Goal: Task Accomplishment & Management: Manage account settings

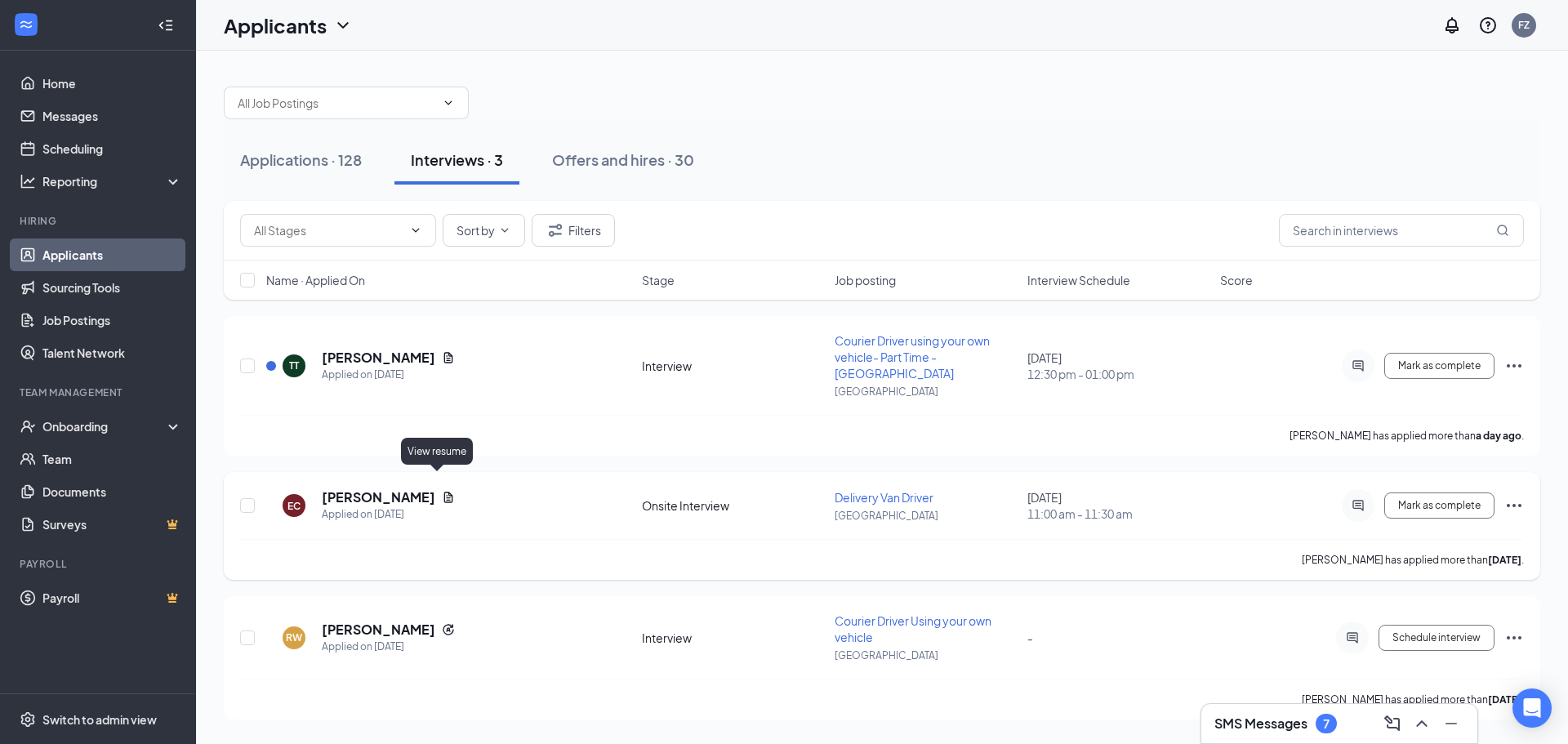
click at [442, 490] on icon "Document" at bounding box center [448, 497] width 13 height 13
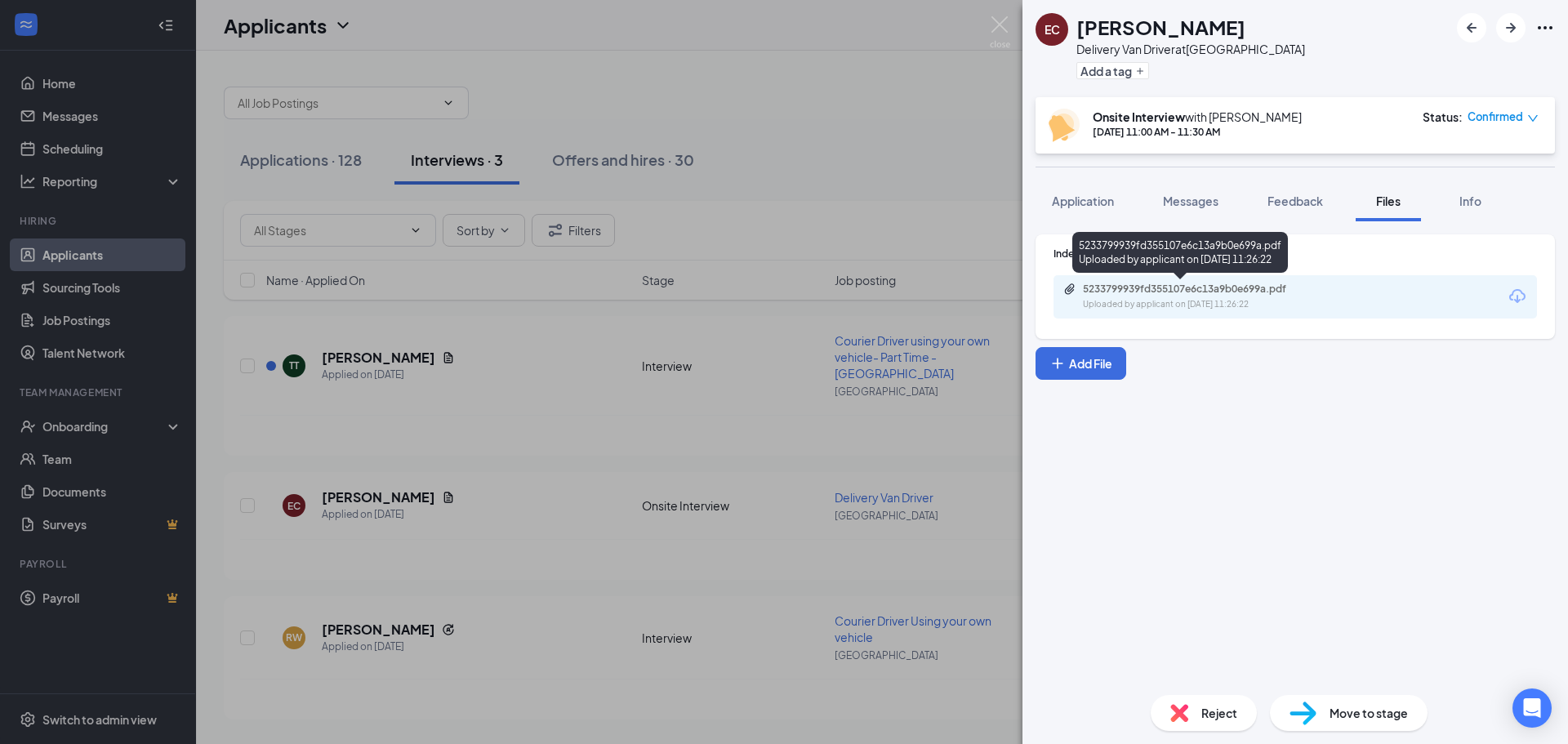
click at [1189, 292] on div "5233799939fd355107e6c13a9b0e699a.pdf" at bounding box center [1198, 289] width 228 height 13
click at [1348, 706] on span "Move to stage" at bounding box center [1369, 712] width 78 height 18
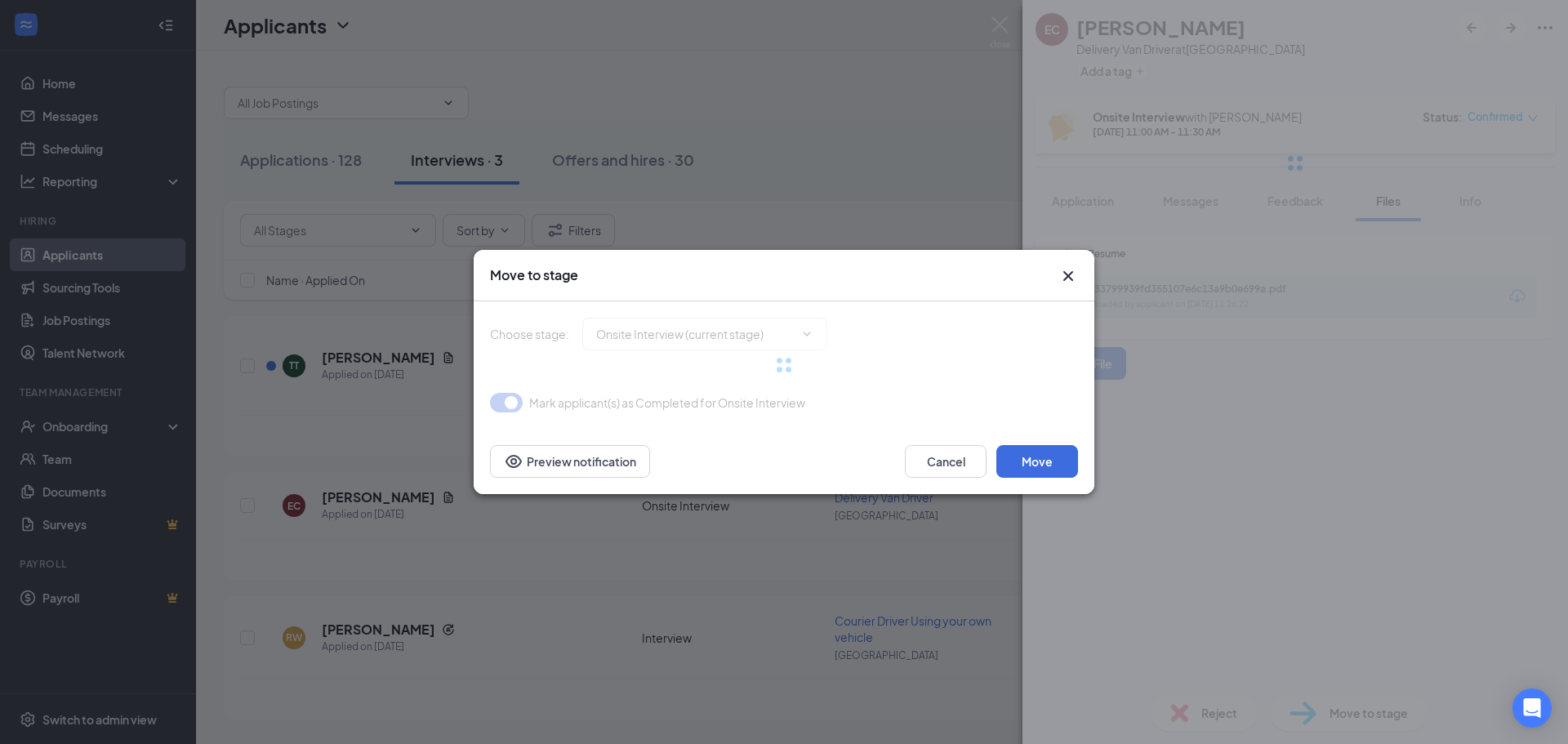
type input "ID verification (next stage)"
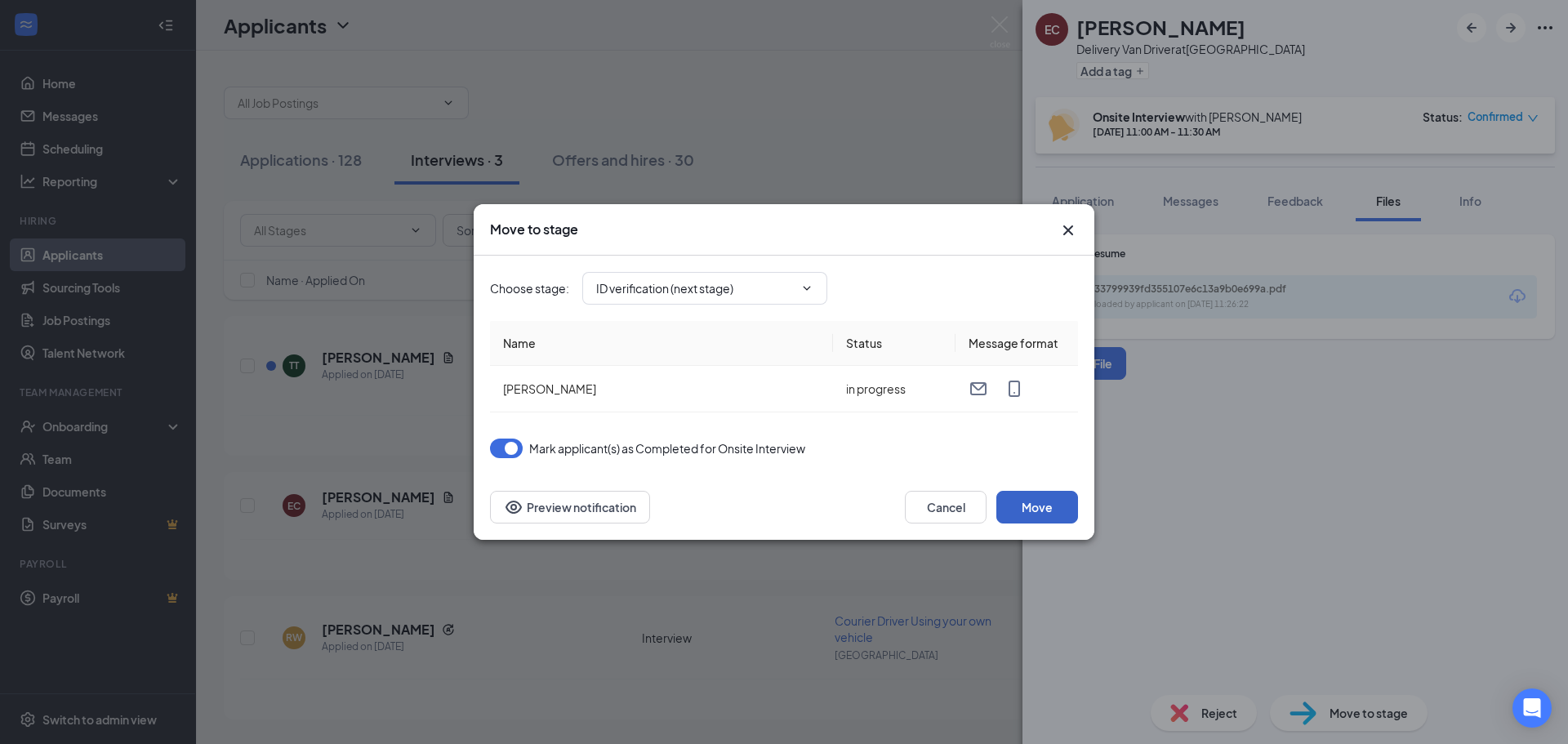
click at [1052, 504] on button "Move" at bounding box center [1037, 506] width 82 height 32
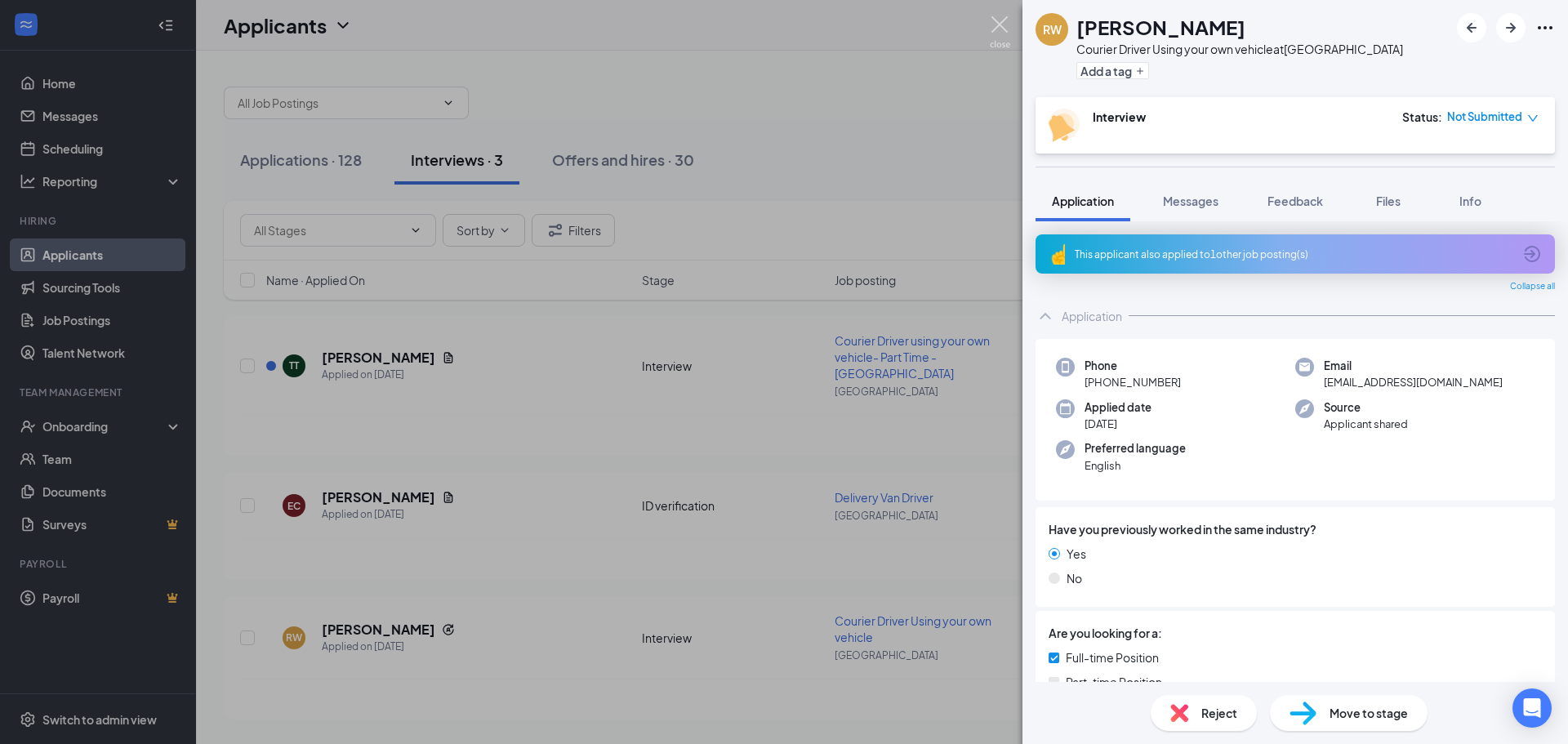
click at [998, 25] on img at bounding box center [1000, 32] width 20 height 32
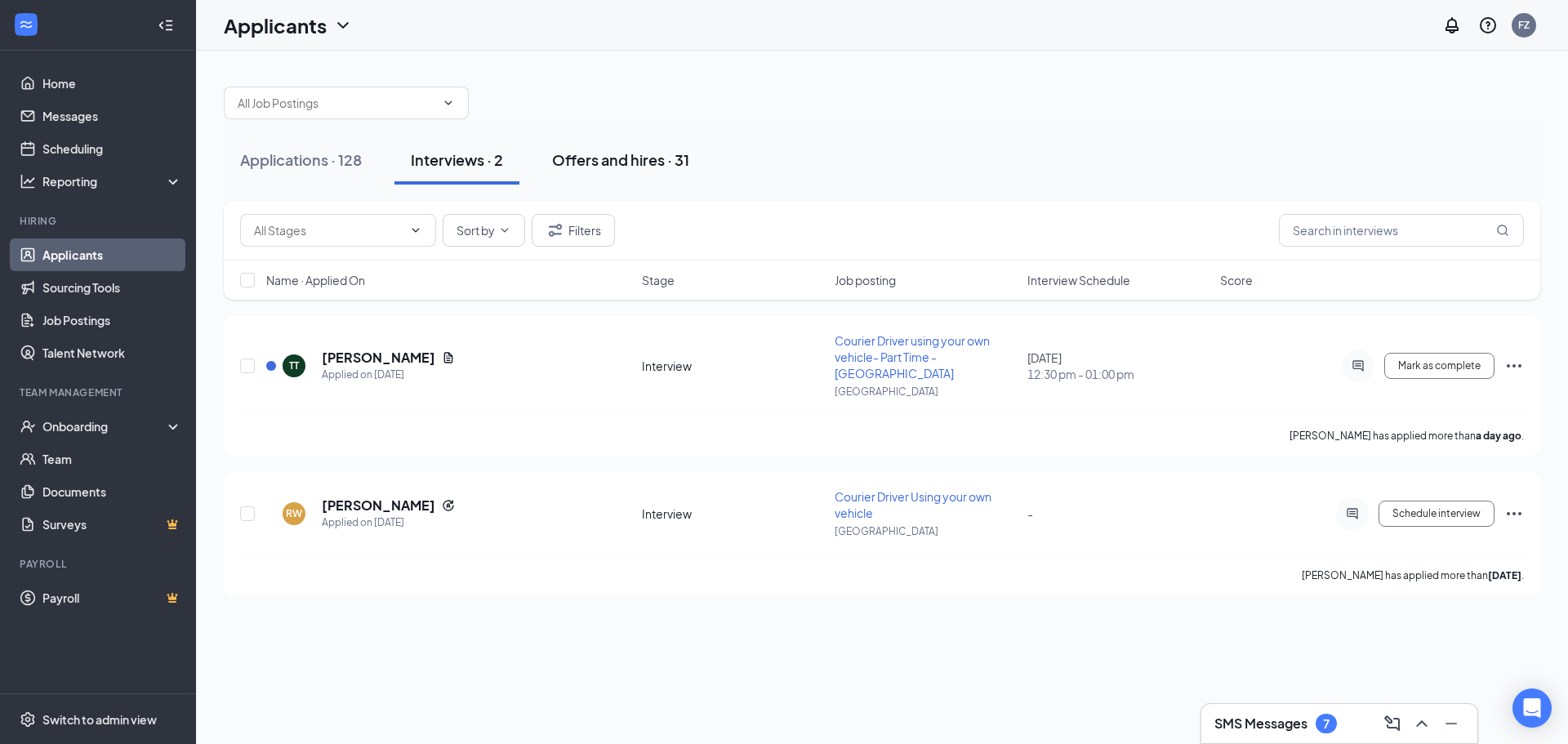
click at [629, 163] on div "Offers and hires · 31" at bounding box center [621, 159] width 137 height 20
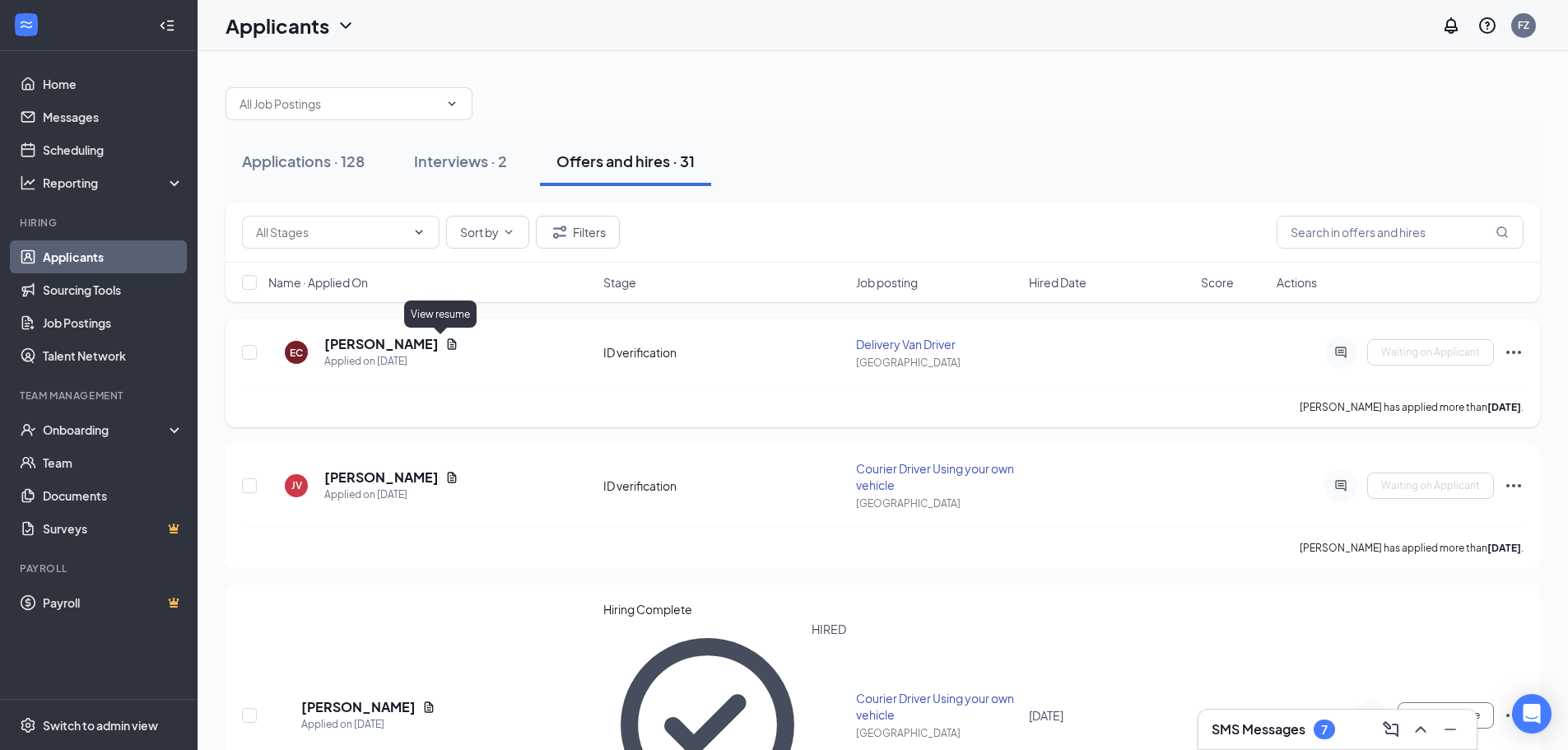
click at [445, 345] on icon "Document" at bounding box center [451, 343] width 13 height 13
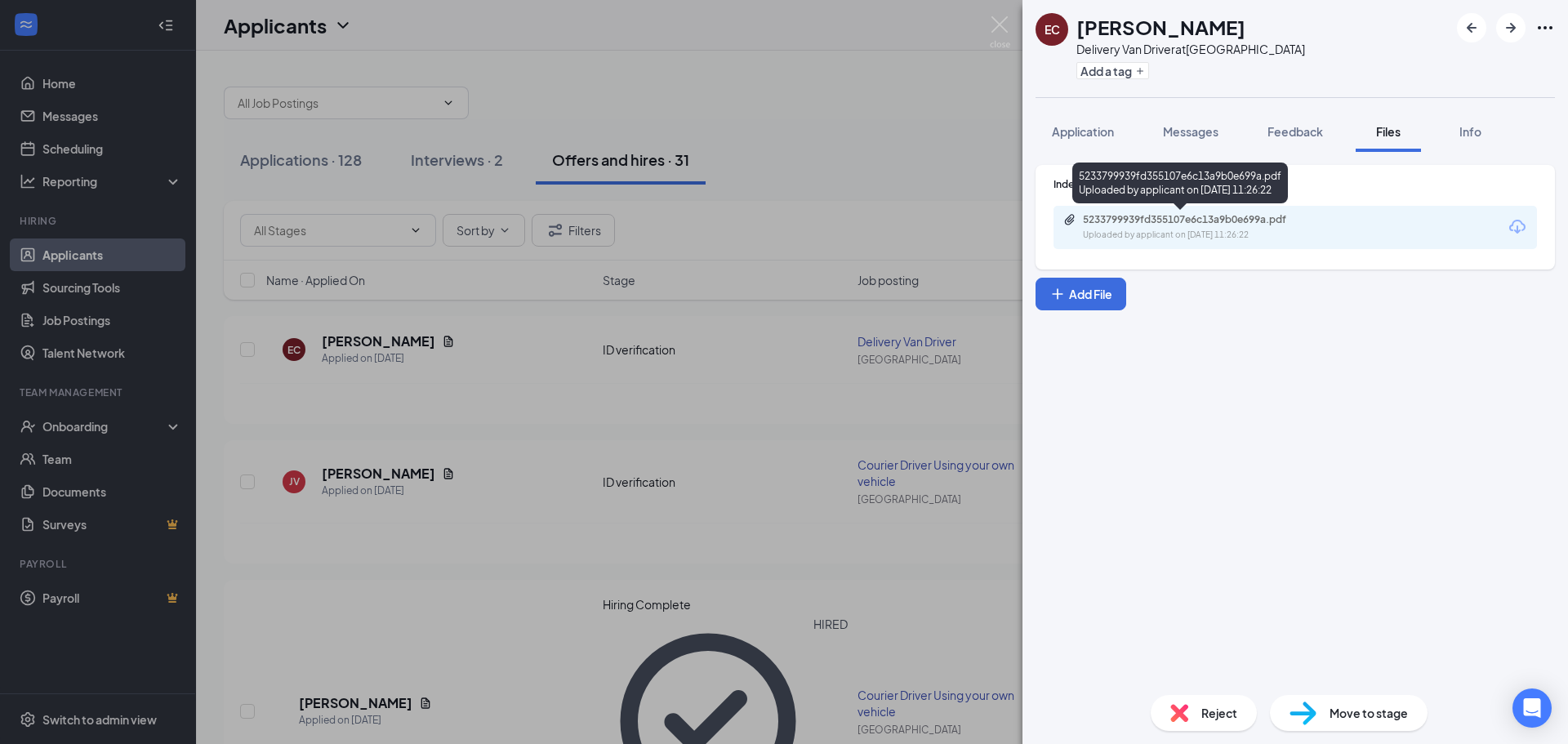
click at [1126, 233] on div "Uploaded by applicant on [DATE] 11:26:22" at bounding box center [1205, 234] width 245 height 13
